Goal: Information Seeking & Learning: Learn about a topic

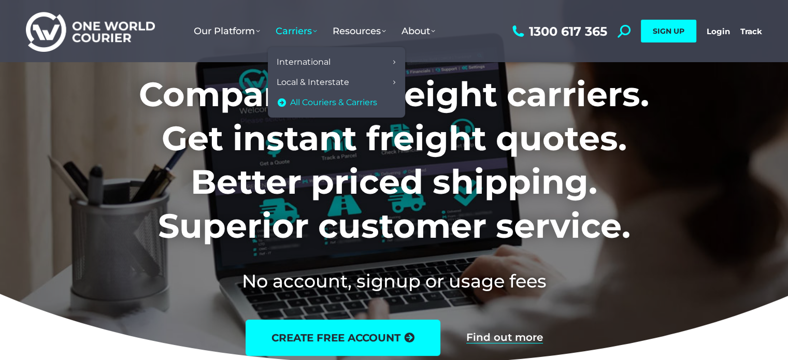
click at [319, 103] on span "All Couriers & Carriers" at bounding box center [333, 102] width 87 height 11
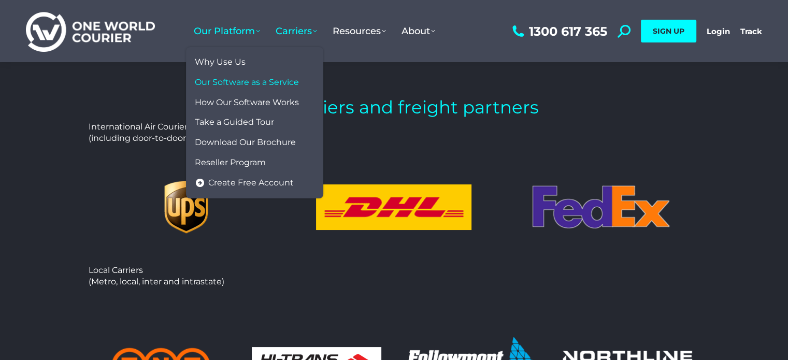
click at [242, 87] on span "Our Software as a Service" at bounding box center [247, 82] width 104 height 11
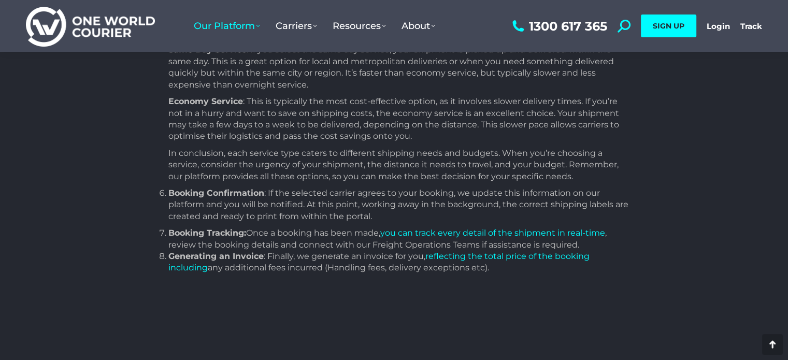
scroll to position [1257, 0]
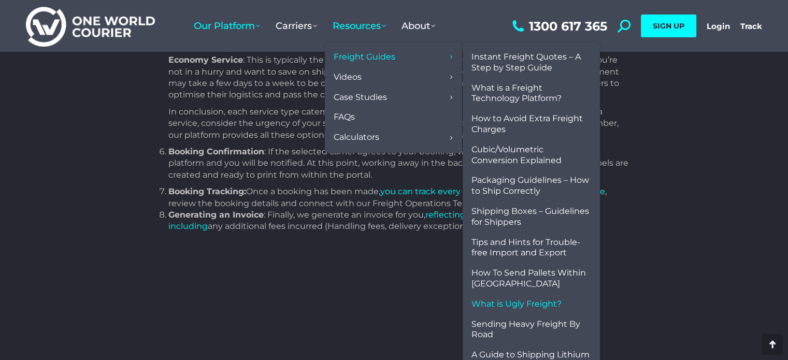
drag, startPoint x: 506, startPoint y: 305, endPoint x: 496, endPoint y: 307, distance: 10.2
click at [496, 307] on span "What is Ugly Freight?" at bounding box center [517, 304] width 90 height 11
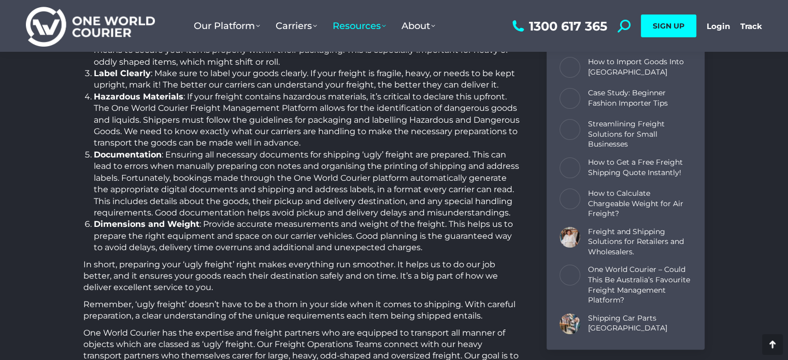
scroll to position [3524, 0]
